Goal: Complete application form

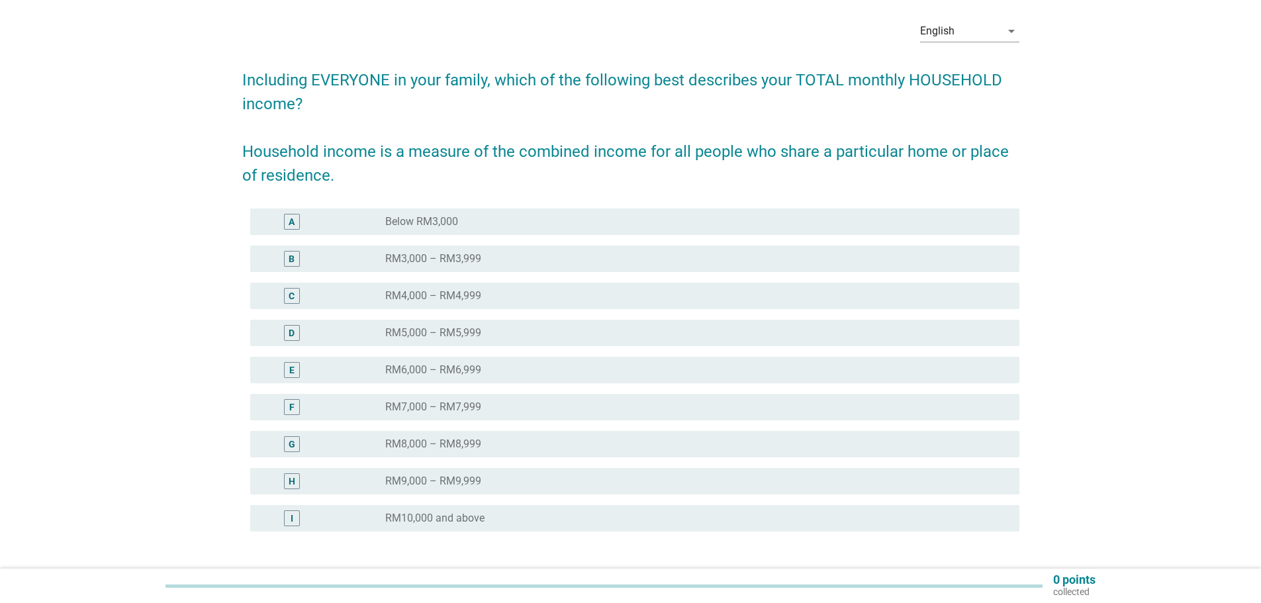
scroll to position [132, 0]
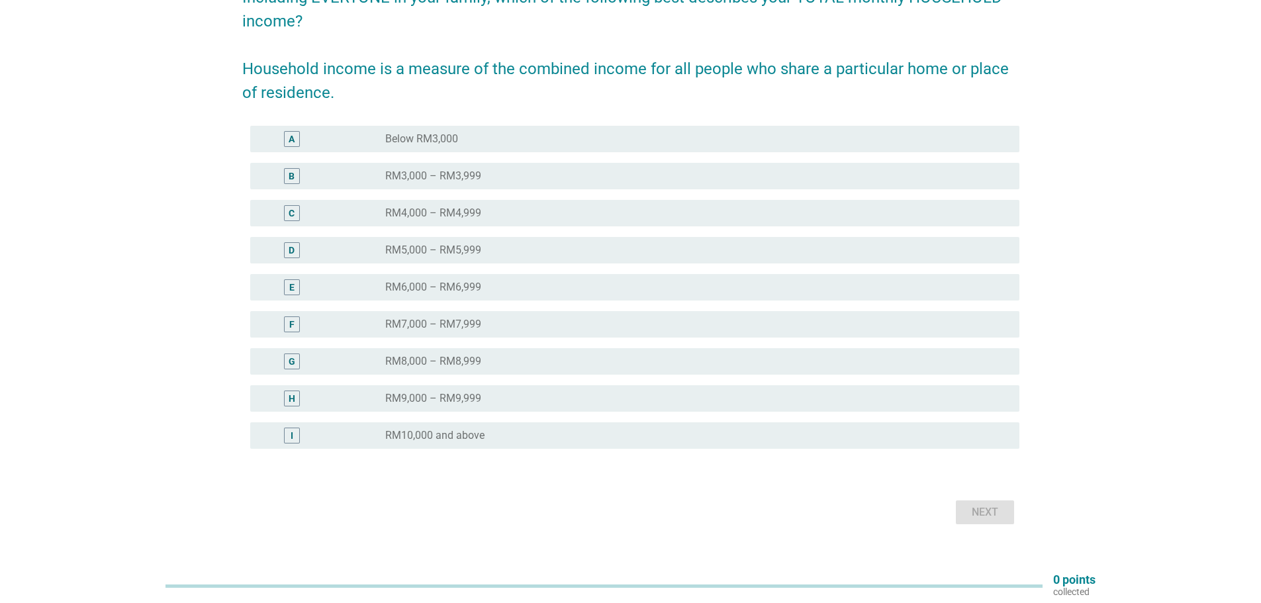
click at [783, 328] on div "radio_button_unchecked RM7,000 – RM7,999" at bounding box center [691, 324] width 613 height 13
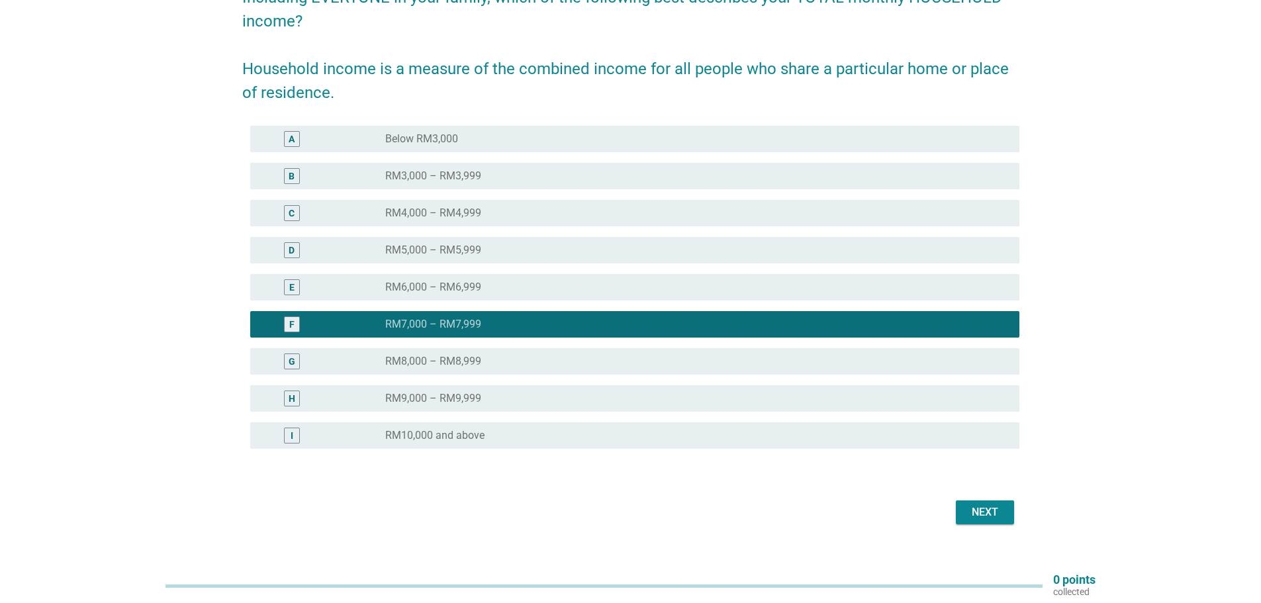
click at [998, 507] on div "Next" at bounding box center [984, 512] width 37 height 16
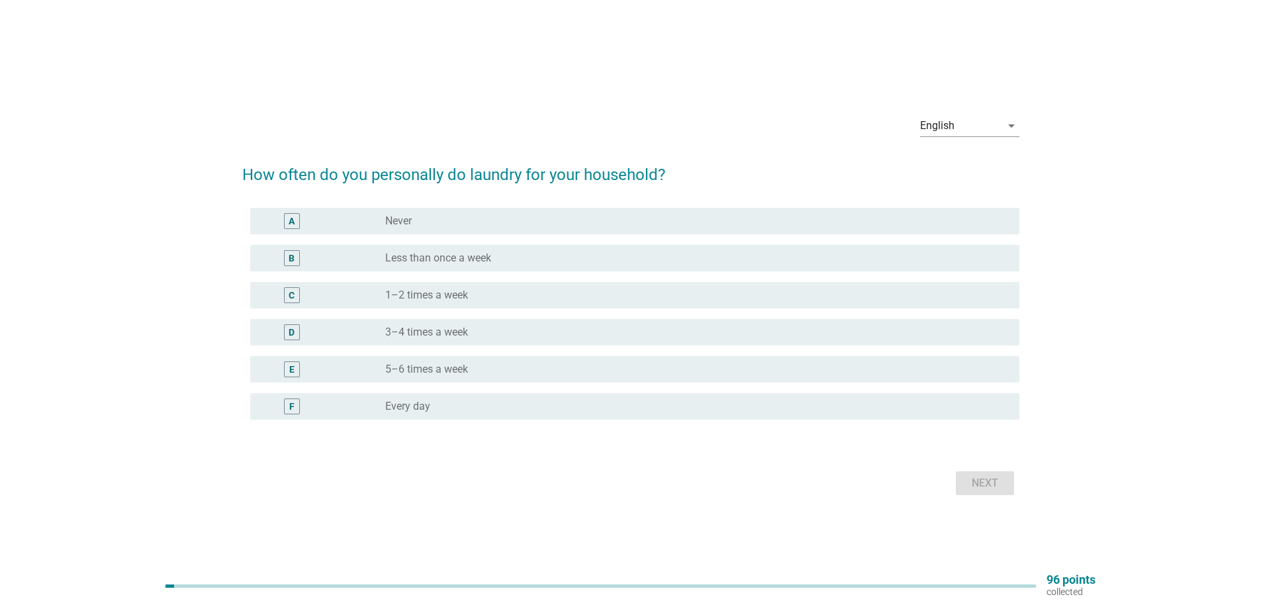
click at [783, 397] on div "F radio_button_unchecked Every day" at bounding box center [634, 406] width 769 height 26
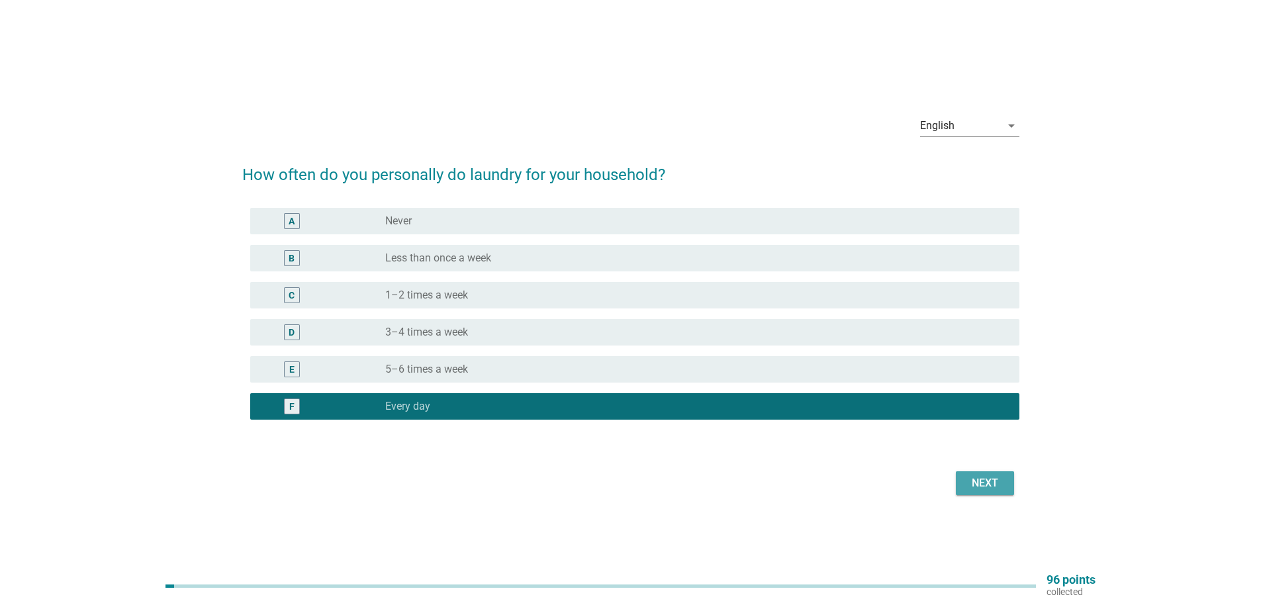
click at [981, 485] on div "Next" at bounding box center [984, 483] width 37 height 16
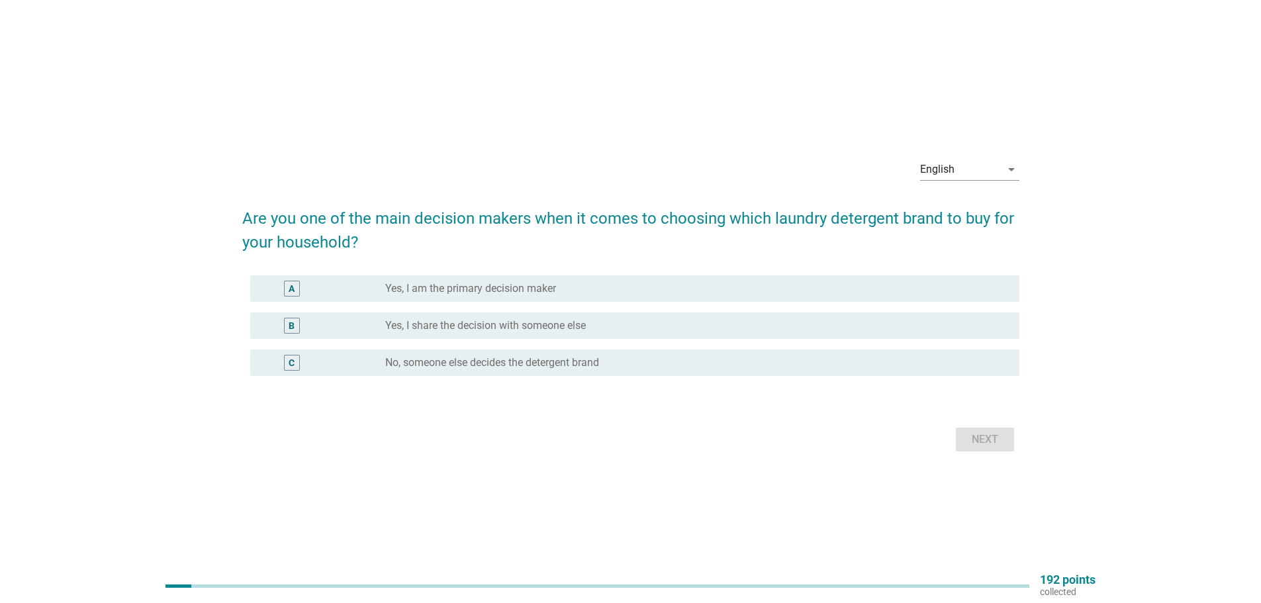
click at [657, 290] on div "radio_button_unchecked Yes, I am the primary decision maker" at bounding box center [691, 288] width 613 height 13
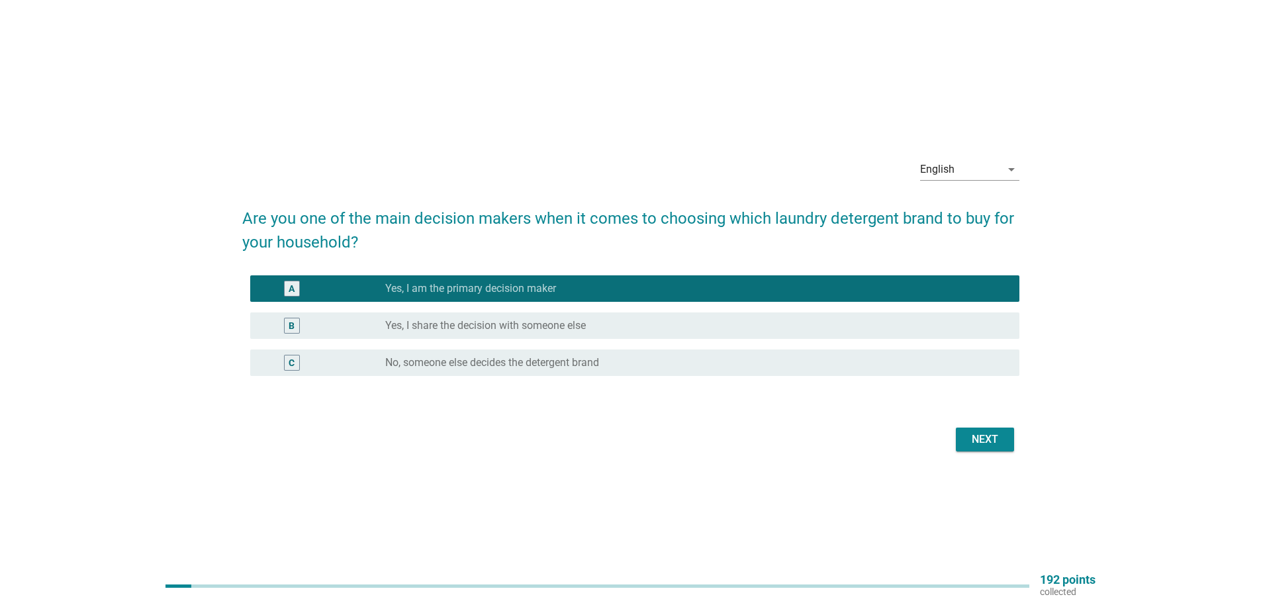
click at [976, 448] on button "Next" at bounding box center [985, 440] width 58 height 24
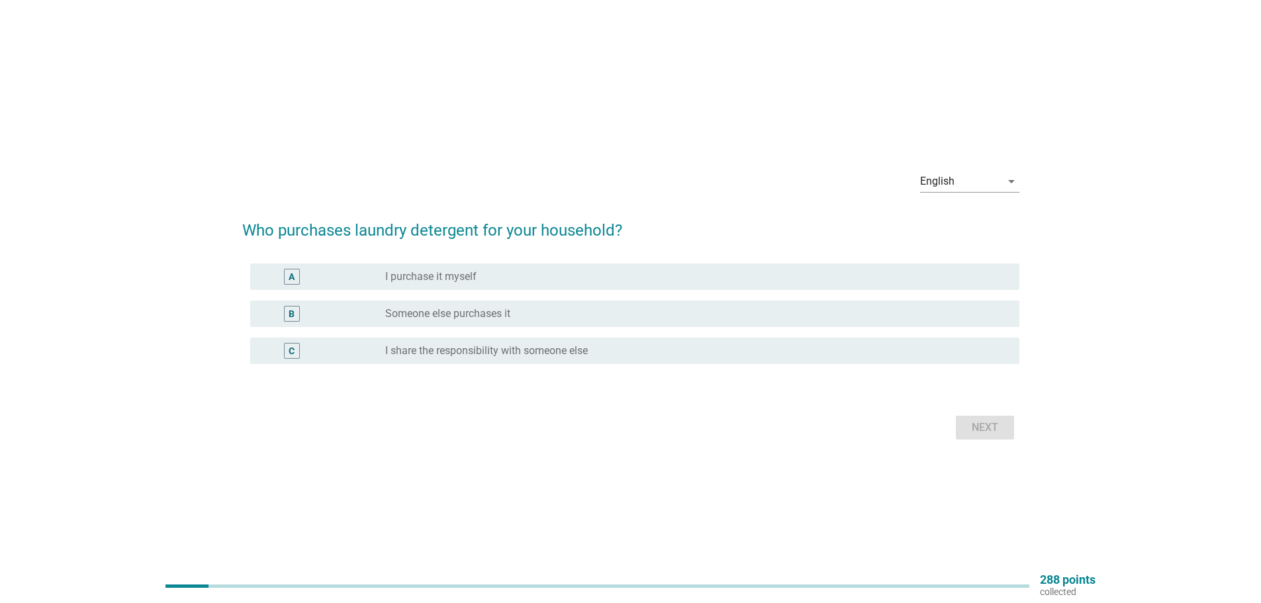
click at [858, 265] on div "A radio_button_unchecked I purchase it myself" at bounding box center [634, 276] width 769 height 26
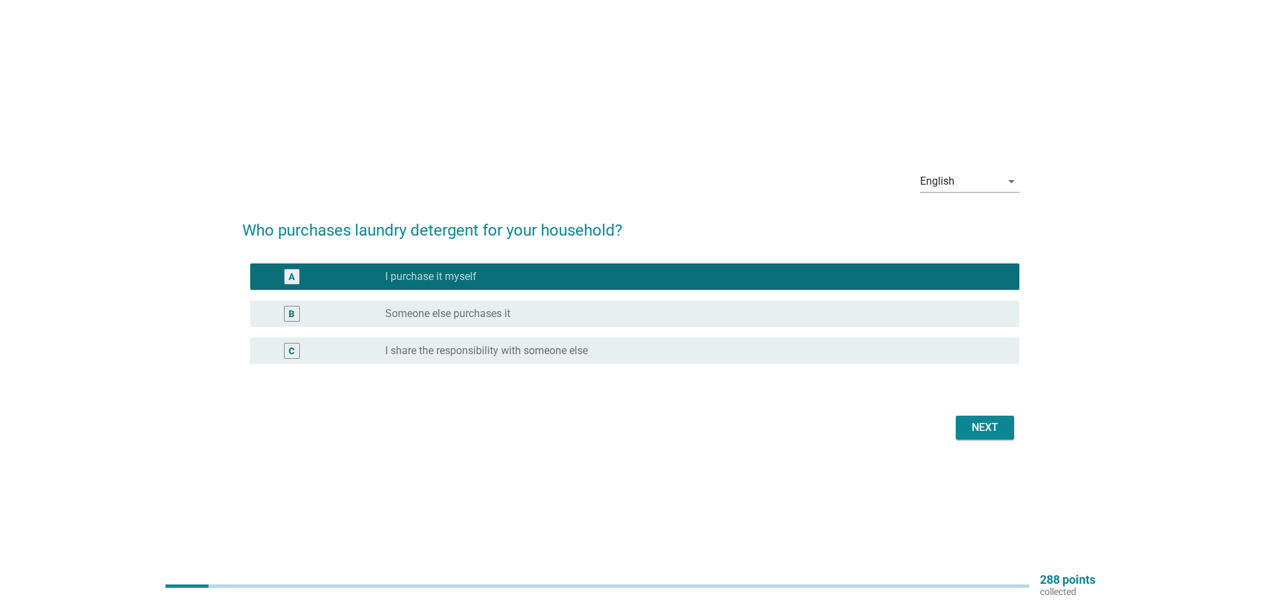
click at [979, 436] on button "Next" at bounding box center [985, 428] width 58 height 24
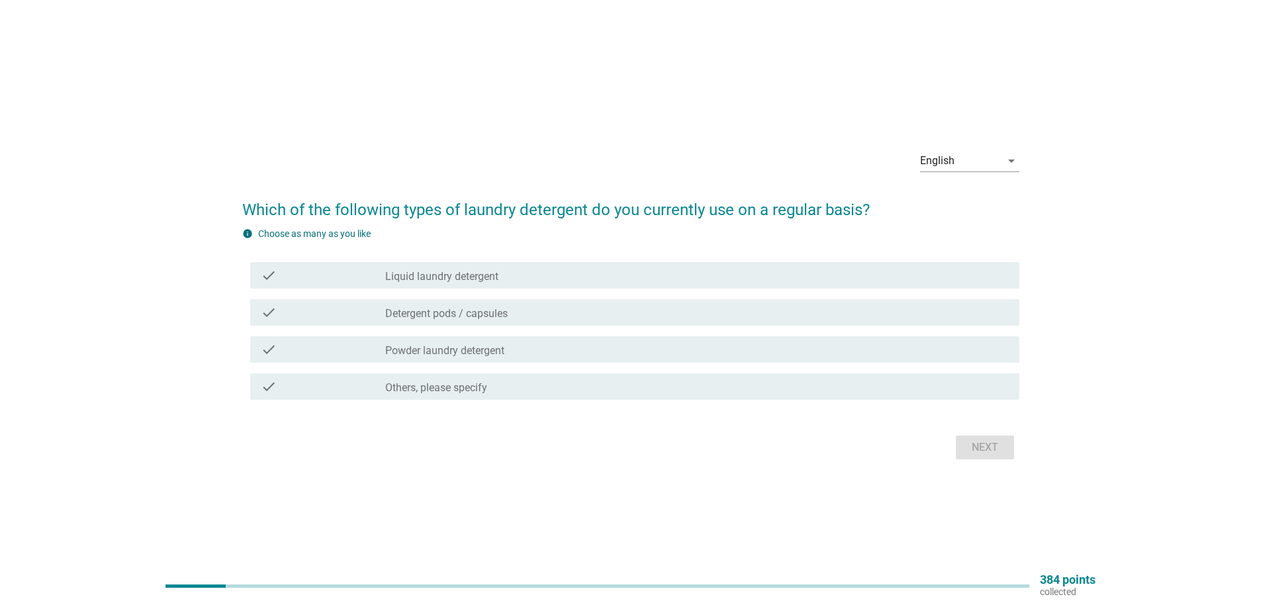
click at [649, 265] on div "check check_box_outline_blank Liquid laundry detergent" at bounding box center [634, 275] width 769 height 26
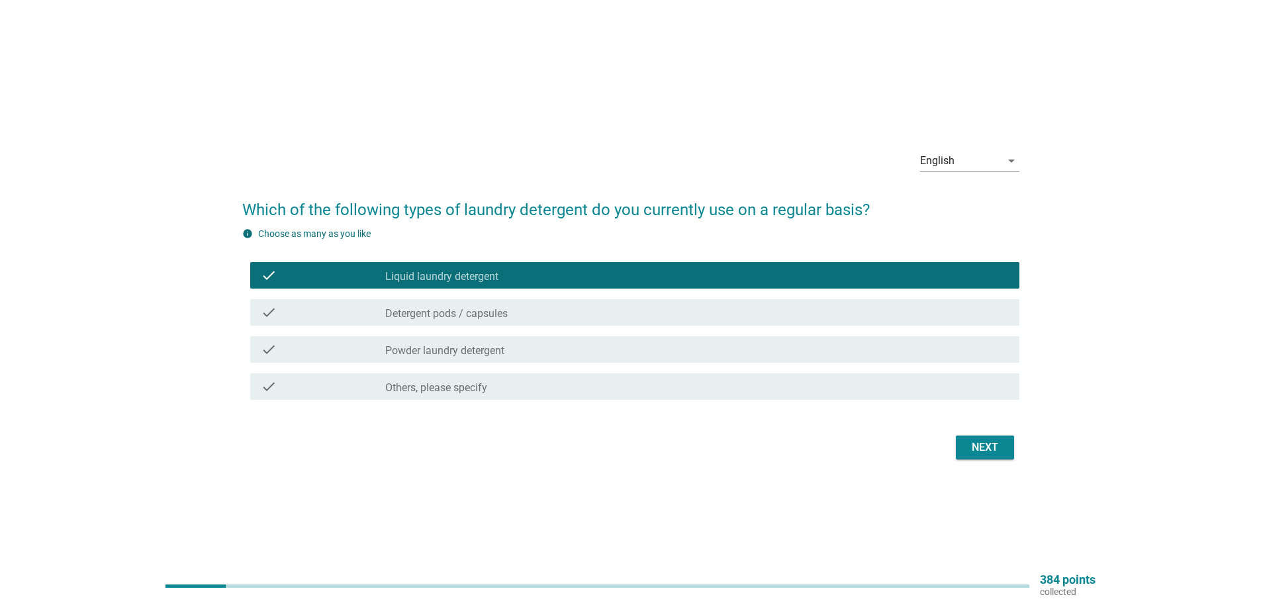
click at [972, 453] on div "Next" at bounding box center [984, 448] width 37 height 16
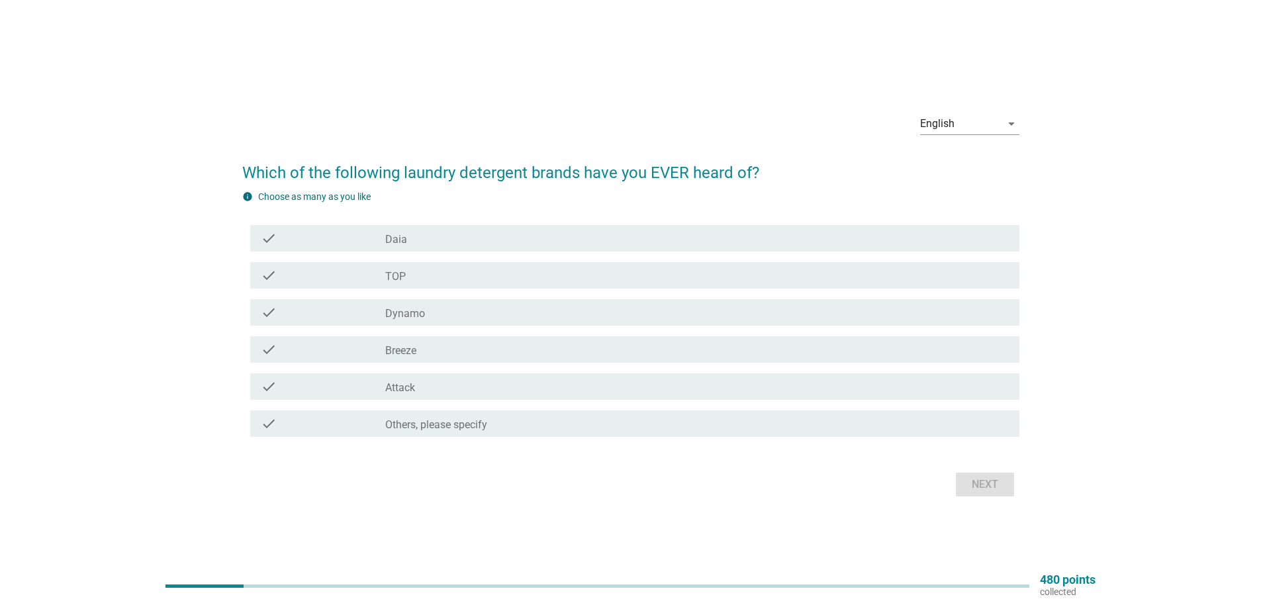
click at [616, 269] on div "check_box_outline_blank TOP" at bounding box center [697, 275] width 624 height 16
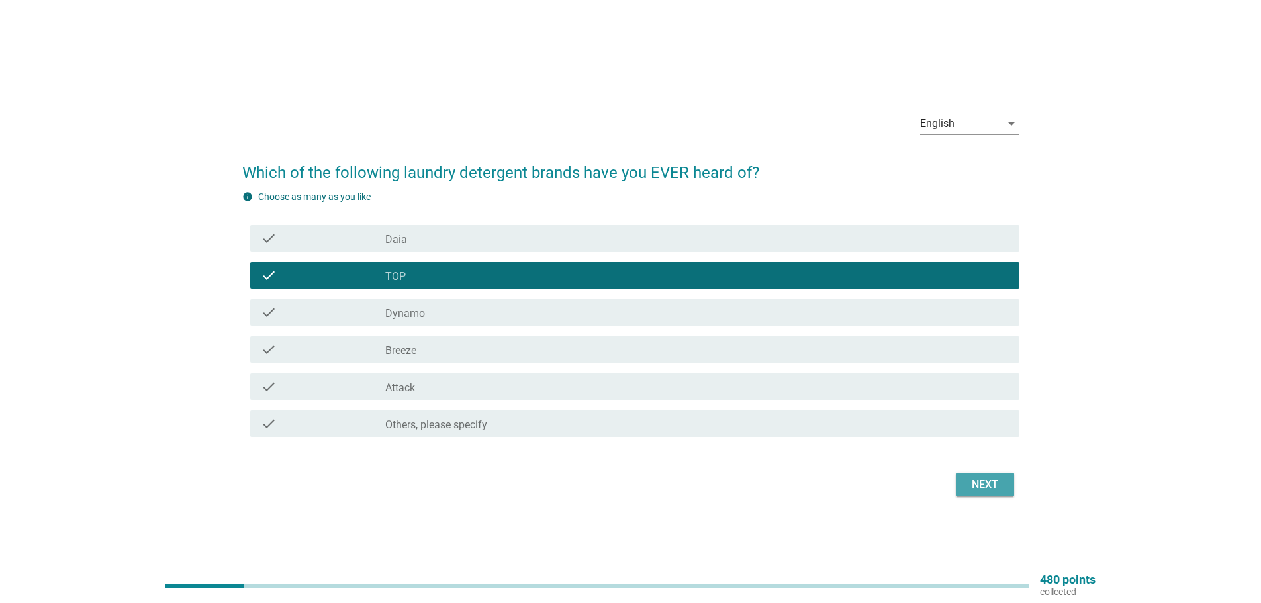
click at [980, 488] on div "Next" at bounding box center [984, 485] width 37 height 16
